Goal: Find specific page/section: Find specific page/section

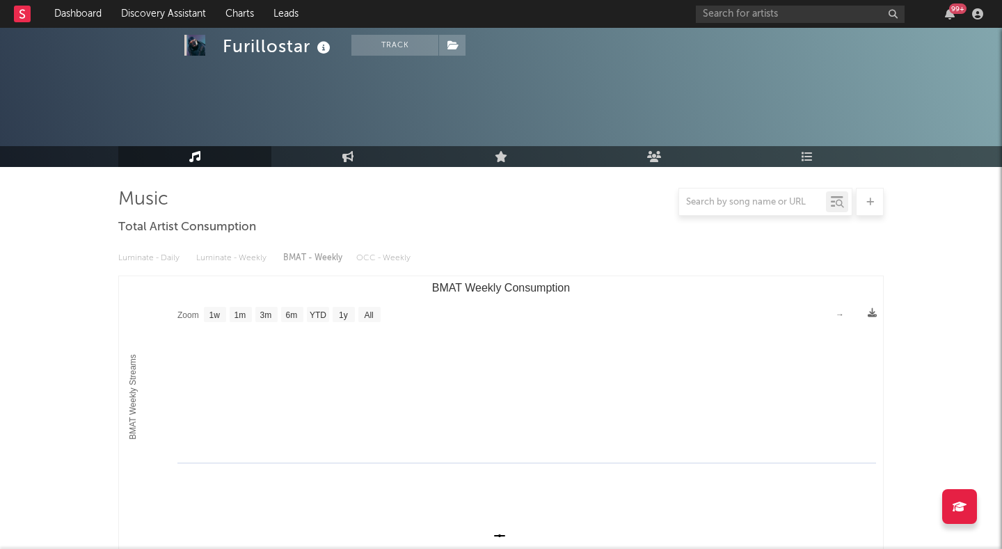
select select "1w"
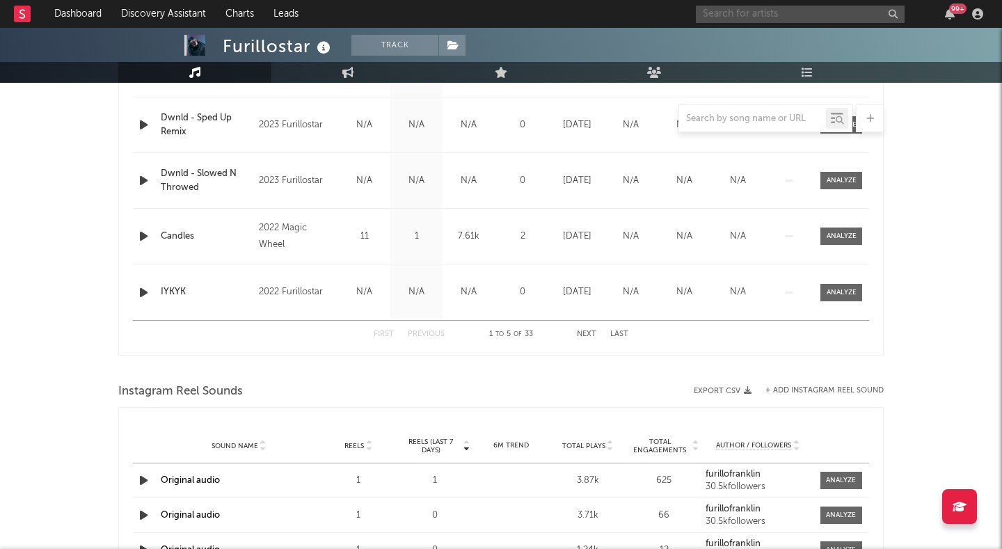
click at [713, 15] on input "text" at bounding box center [800, 14] width 209 height 17
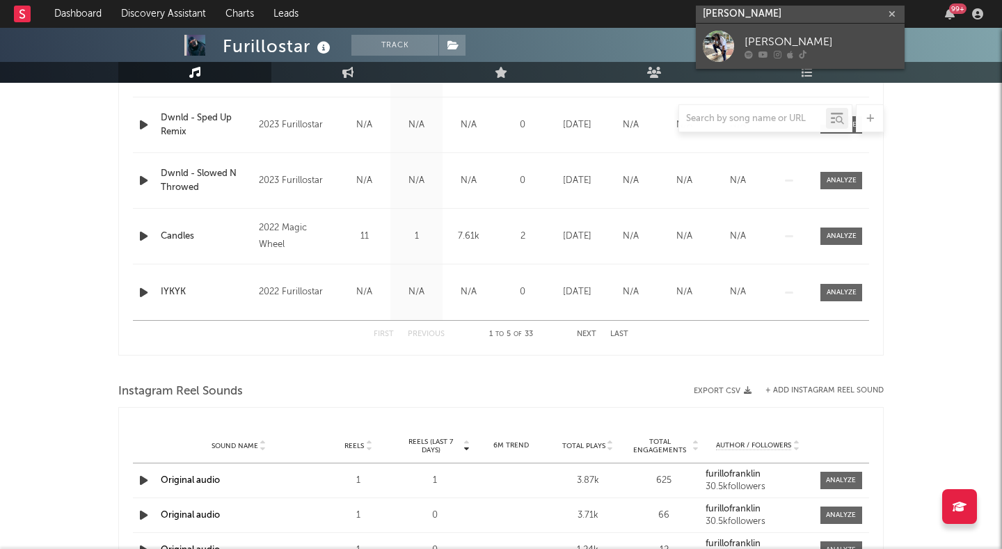
type input "[PERSON_NAME]"
click at [709, 38] on div at bounding box center [718, 46] width 31 height 31
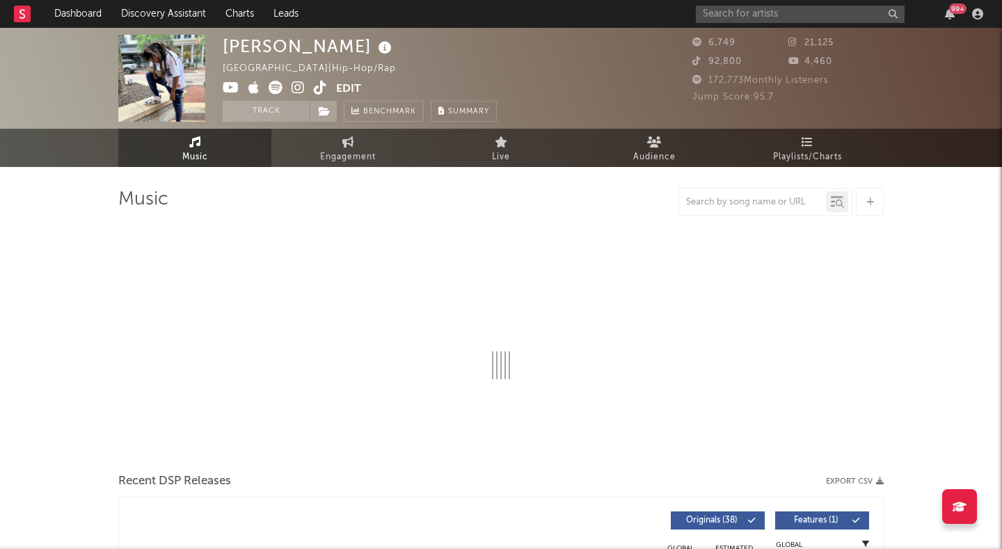
select select "6m"
